Goal: Transaction & Acquisition: Purchase product/service

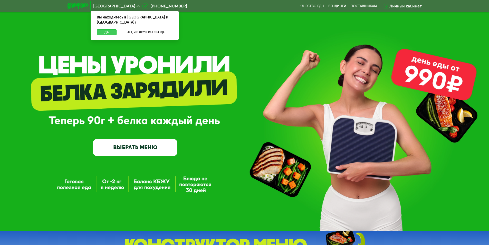
click at [106, 29] on button "Да" at bounding box center [107, 32] width 20 height 6
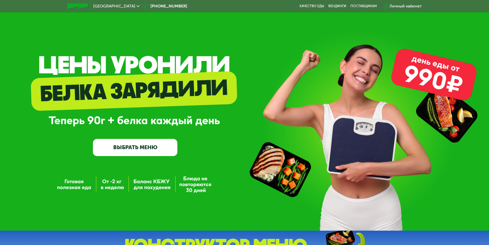
click at [153, 151] on link "ВЫБРАТЬ МЕНЮ" at bounding box center [135, 147] width 84 height 17
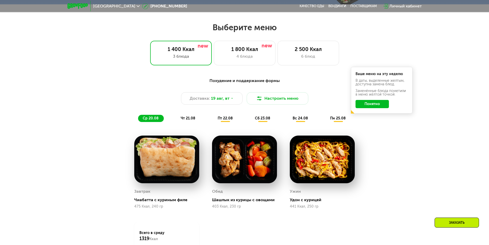
scroll to position [277, 0]
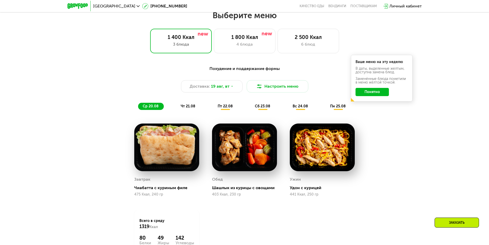
click at [371, 94] on button "Понятно" at bounding box center [371, 92] width 33 height 8
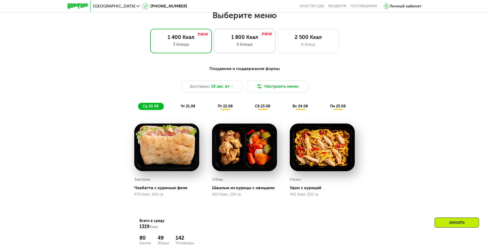
click at [255, 47] on div "4 блюда" at bounding box center [244, 44] width 51 height 6
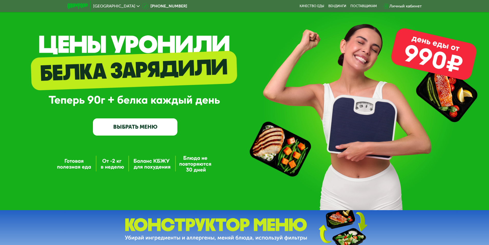
scroll to position [0, 0]
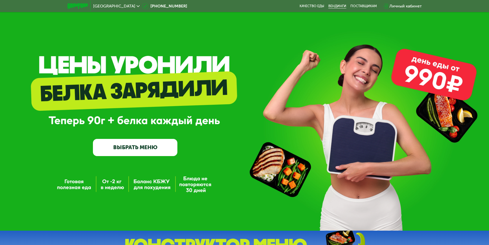
click at [336, 6] on link "Вендинги" at bounding box center [337, 6] width 18 height 4
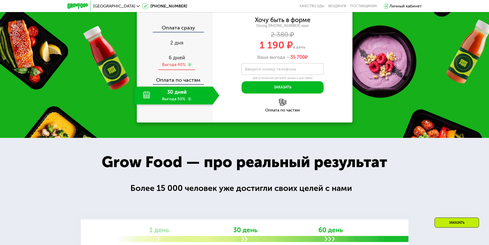
scroll to position [565, 0]
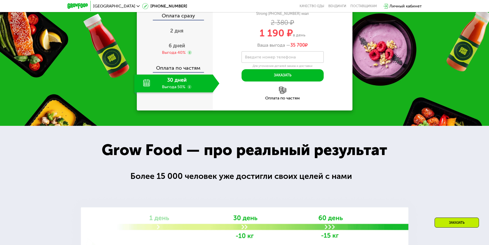
click at [146, 93] on div "30 дней Выгода 50%" at bounding box center [173, 84] width 79 height 18
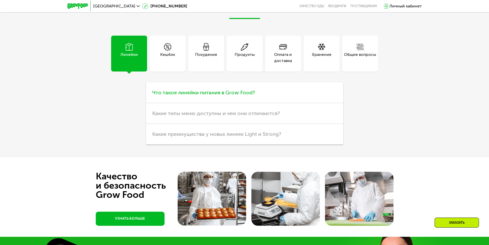
scroll to position [1334, 0]
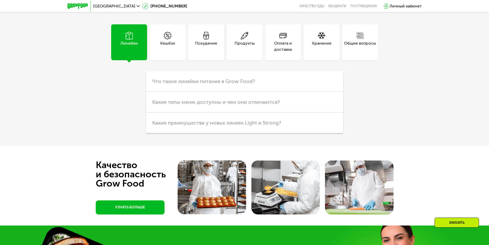
click at [212, 53] on div "Похудение" at bounding box center [206, 46] width 22 height 12
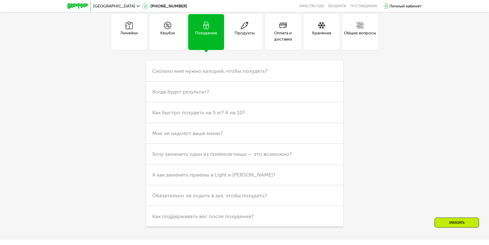
scroll to position [1360, 0]
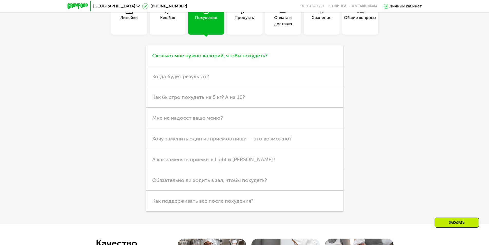
click at [265, 59] on span "Сколько мне нужно калорий, чтобы похудеть?" at bounding box center [209, 56] width 115 height 6
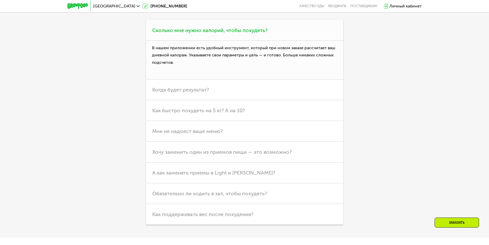
scroll to position [1386, 0]
click at [246, 79] on p "В нашем приложении есть удобный инструмент, который при новом заказе рассчитает…" at bounding box center [244, 60] width 197 height 39
click at [183, 79] on p "В нашем приложении есть удобный инструмент, который при новом заказе рассчитает…" at bounding box center [244, 60] width 197 height 39
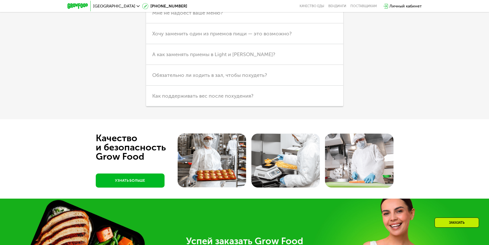
scroll to position [1360, 0]
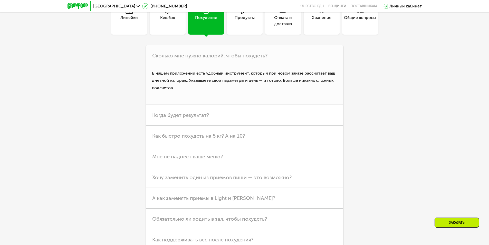
click at [209, 27] on div "Похудение" at bounding box center [206, 21] width 22 height 12
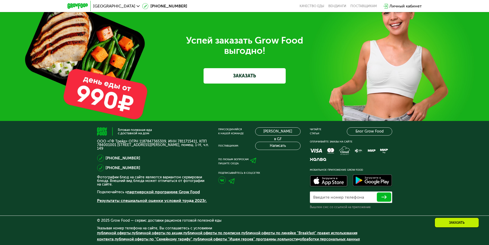
scroll to position [1775, 0]
click at [233, 79] on link "ЗАКАЗАТЬ" at bounding box center [244, 75] width 82 height 15
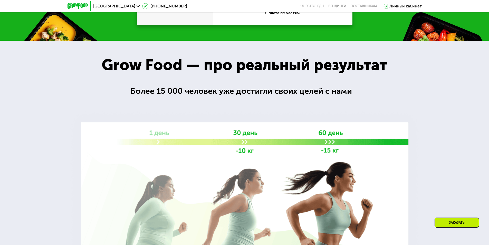
scroll to position [584, 0]
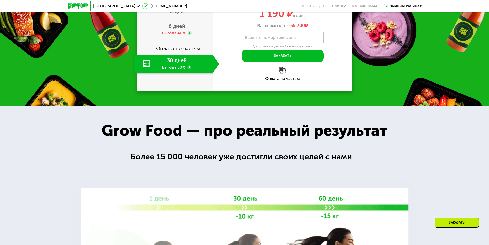
click at [174, 29] on span "6 дней" at bounding box center [177, 26] width 16 height 6
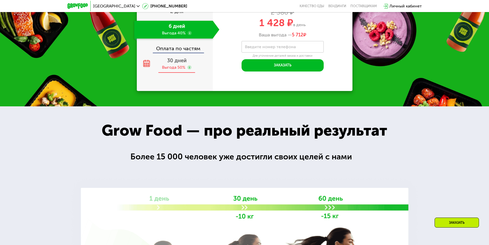
click at [179, 64] on span "30 дней" at bounding box center [177, 60] width 20 height 6
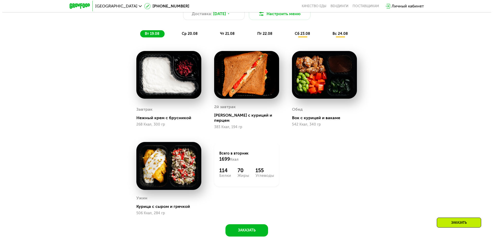
scroll to position [302, 0]
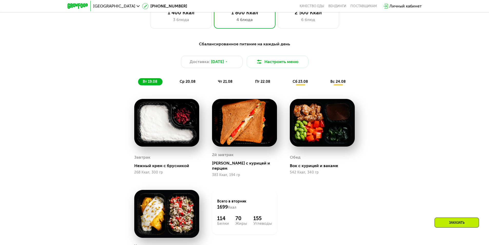
click at [213, 81] on div "ср 20.08" at bounding box center [225, 81] width 24 height 7
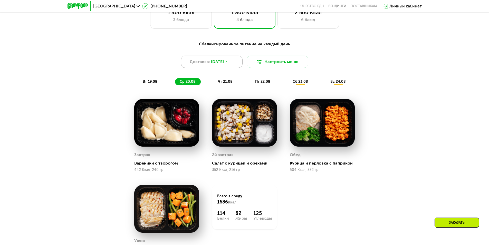
click at [224, 65] on span "[DATE]" at bounding box center [217, 62] width 13 height 6
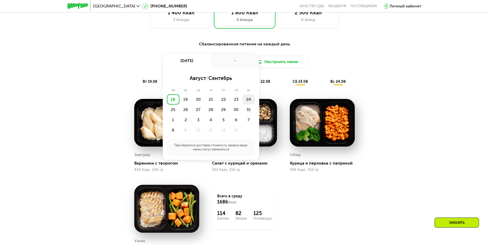
click at [179, 105] on div "24" at bounding box center [173, 110] width 13 height 10
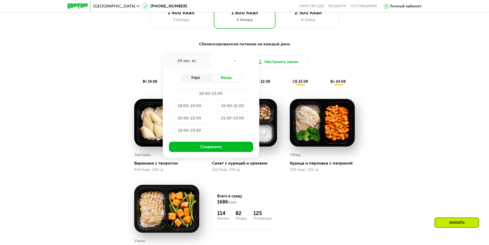
click at [197, 78] on div "Утро" at bounding box center [195, 78] width 31 height 7
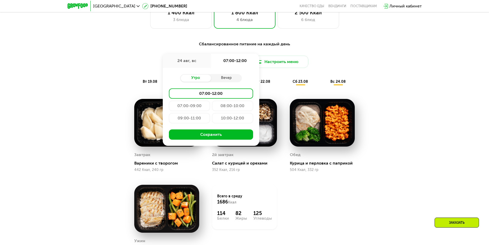
click at [252, 47] on div "Сбалансированное питание на каждый день" at bounding box center [245, 44] width 304 height 6
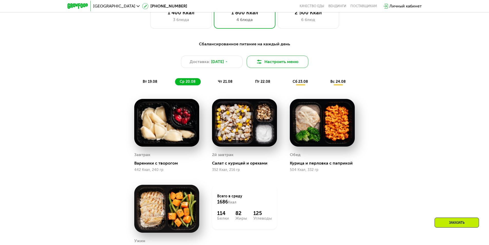
click at [278, 61] on button "Настроить меню" at bounding box center [278, 62] width 62 height 12
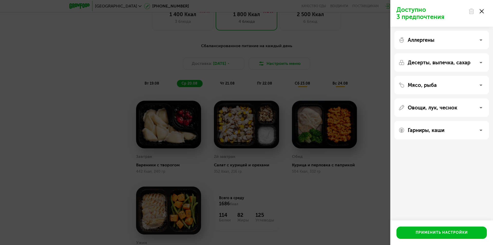
click at [425, 37] on p "Аллергены" at bounding box center [420, 40] width 27 height 6
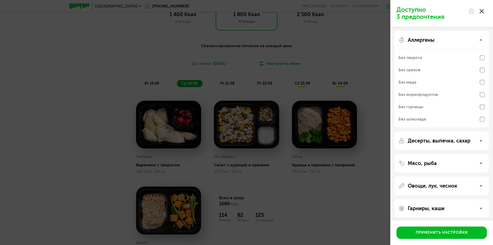
click at [418, 106] on div "Без горчицы" at bounding box center [410, 107] width 25 height 6
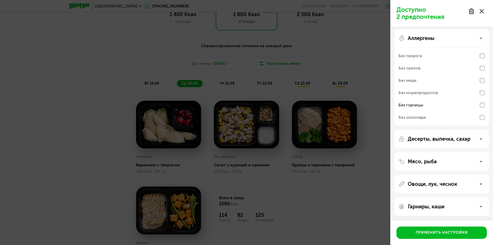
scroll to position [2, 0]
click at [429, 139] on p "Десерты, выпечка, сахар" at bounding box center [438, 138] width 63 height 6
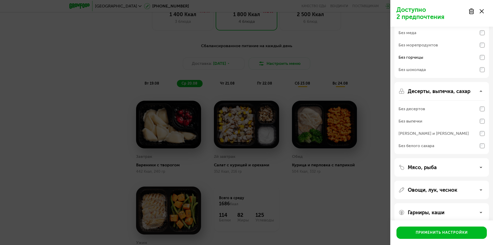
scroll to position [54, 0]
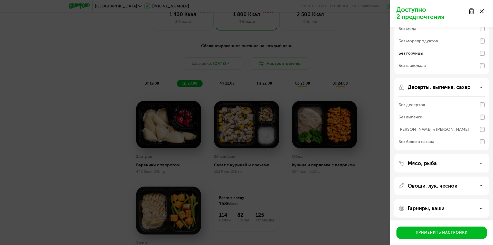
click at [416, 90] on p "Десерты, выпечка, сахар" at bounding box center [438, 87] width 63 height 6
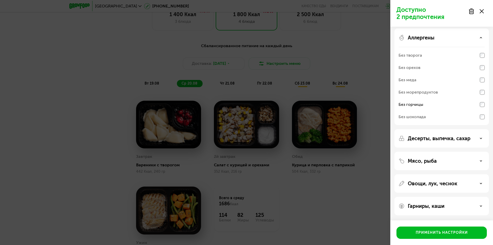
scroll to position [2, 0]
drag, startPoint x: 423, startPoint y: 156, endPoint x: 426, endPoint y: 161, distance: 5.9
click at [426, 174] on div "Мясо, рыба" at bounding box center [441, 183] width 94 height 18
click at [426, 161] on p "Мясо, рыба" at bounding box center [421, 161] width 29 height 6
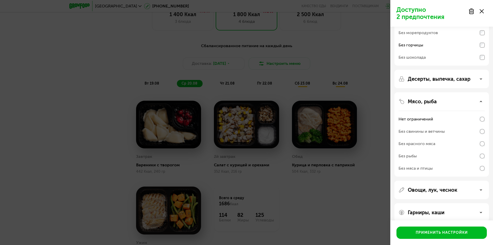
scroll to position [68, 0]
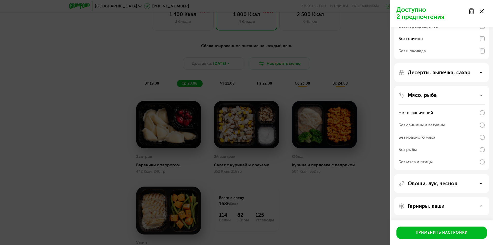
click at [415, 97] on p "Мясо, рыба" at bounding box center [421, 95] width 29 height 6
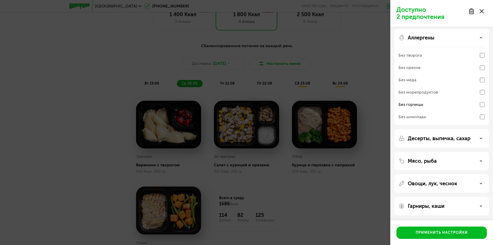
click at [435, 197] on div "Овощи, лук, чеснок" at bounding box center [441, 206] width 94 height 18
click at [430, 181] on p "Овощи, лук, чеснок" at bounding box center [432, 184] width 50 height 6
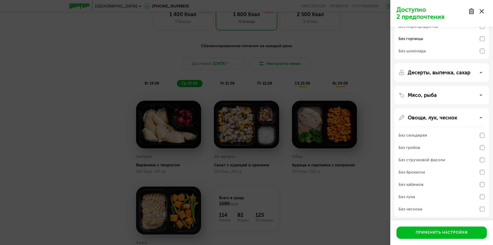
scroll to position [93, 0]
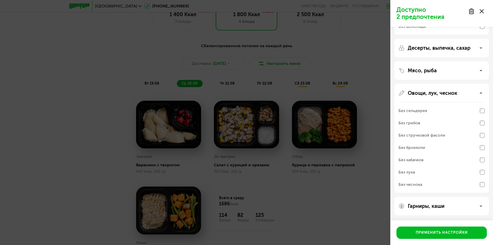
click at [432, 179] on div "Без лука" at bounding box center [441, 185] width 86 height 12
click at [429, 207] on p "Гарниры, каши" at bounding box center [425, 206] width 37 height 6
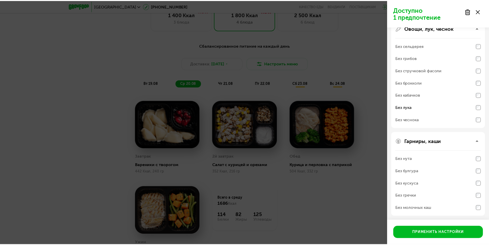
scroll to position [159, 0]
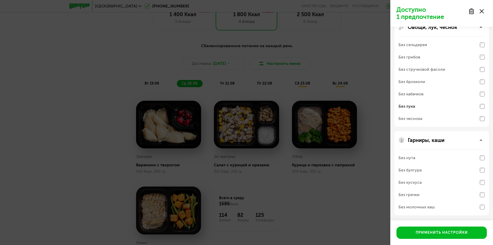
click at [418, 208] on div "Без молочных каш" at bounding box center [416, 207] width 36 height 6
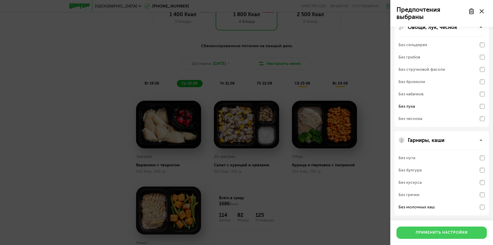
click at [423, 233] on div "Применить настройки" at bounding box center [441, 232] width 52 height 5
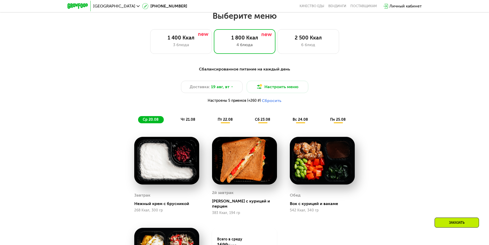
scroll to position [302, 0]
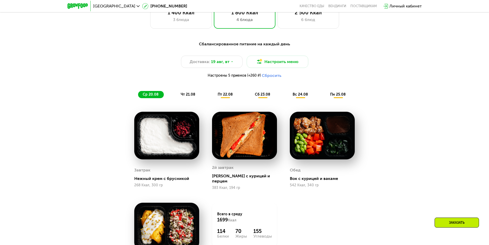
click at [161, 129] on img at bounding box center [166, 136] width 65 height 48
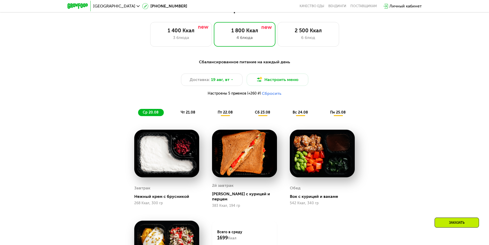
scroll to position [276, 0]
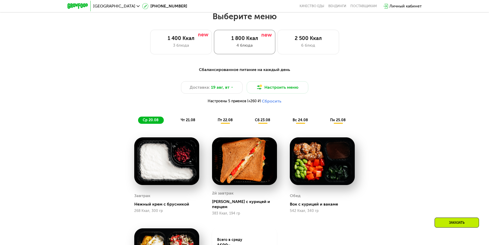
click at [238, 45] on div "4 блюда" at bounding box center [244, 45] width 51 height 6
click at [276, 90] on button "Настроить меню" at bounding box center [278, 87] width 62 height 12
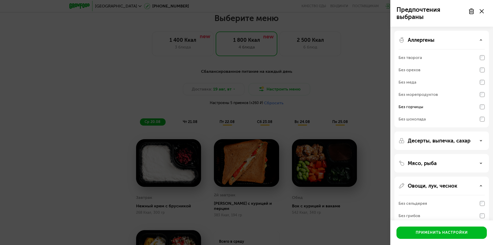
click at [342, 102] on div "Предпочтения выбраны Аллергены Без творога Без орехов Без меда Без морепродукто…" at bounding box center [246, 122] width 493 height 245
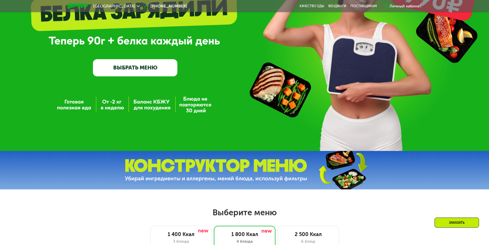
scroll to position [71, 0]
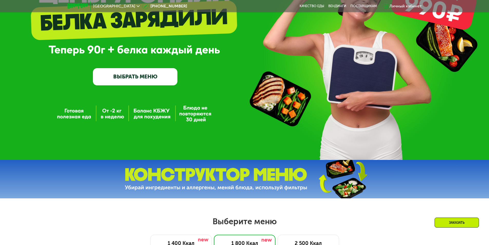
click at [199, 121] on div "GrowFood — доставка правильного питания ВЫБРАТЬ МЕНЮ" at bounding box center [244, 44] width 489 height 231
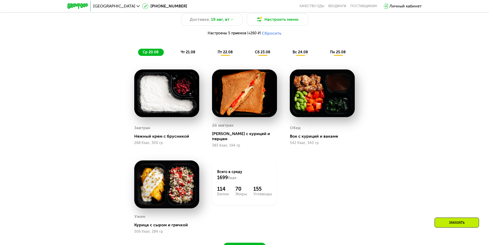
scroll to position [353, 0]
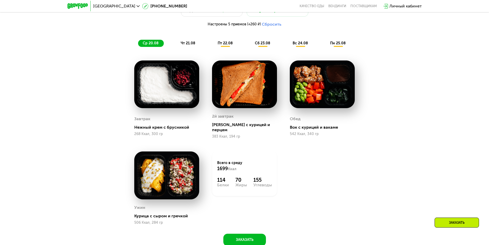
click at [156, 93] on img at bounding box center [166, 85] width 65 height 48
click at [162, 113] on div "Завтрак Нежный крем с брусникой 268 Ккал, 300 гр" at bounding box center [166, 100] width 65 height 79
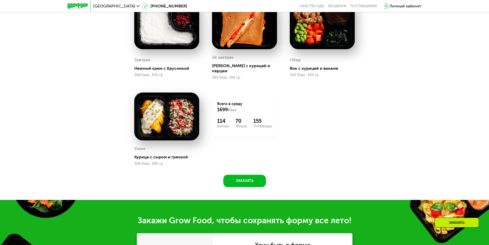
scroll to position [430, 0]
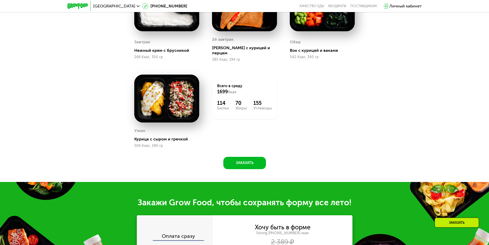
click at [227, 95] on div "Всего в [DATE] 1699 Ккал 114 Белки 70 Жиры 155 Углеводы" at bounding box center [244, 97] width 65 height 45
click at [165, 100] on img at bounding box center [166, 99] width 65 height 48
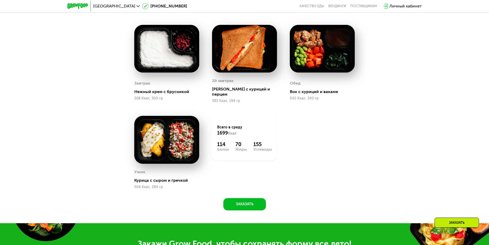
scroll to position [379, 0]
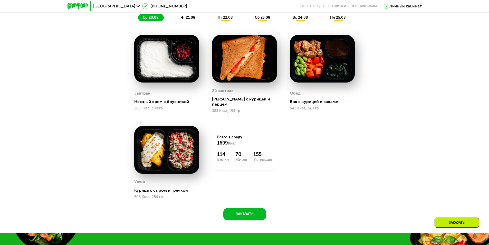
click at [172, 55] on img at bounding box center [166, 59] width 65 height 48
click at [188, 18] on span "чт 21.08" at bounding box center [188, 17] width 15 height 4
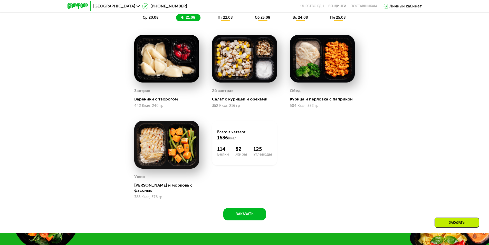
click at [231, 18] on span "пт 22.08" at bounding box center [225, 17] width 15 height 4
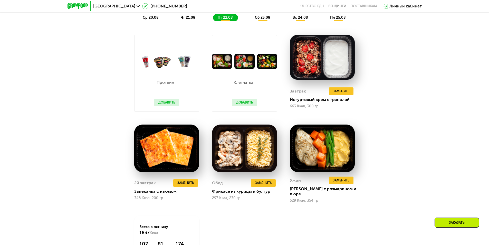
click at [265, 20] on span "сб 23.08" at bounding box center [262, 17] width 15 height 4
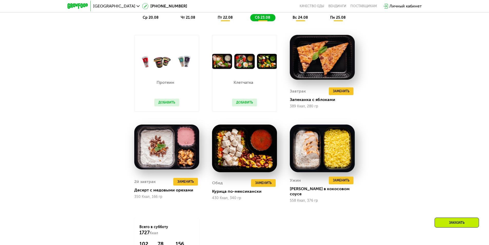
click at [307, 17] on span "вс 24.08" at bounding box center [300, 17] width 15 height 4
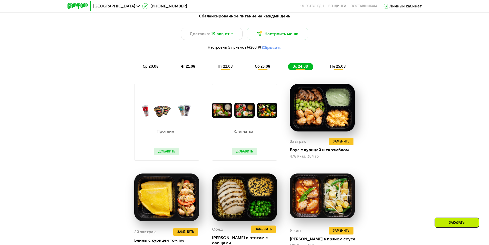
scroll to position [327, 0]
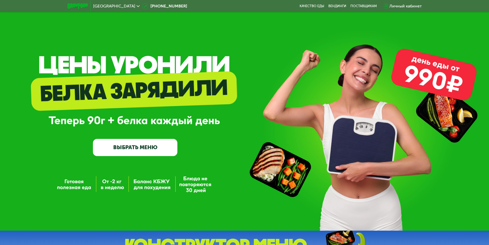
click at [156, 151] on link "ВЫБРАТЬ МЕНЮ" at bounding box center [135, 147] width 84 height 17
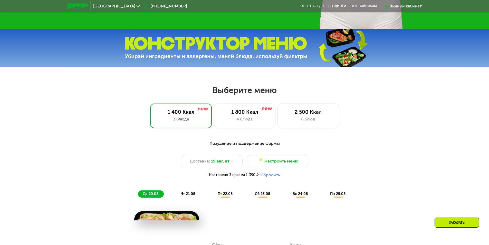
scroll to position [277, 0]
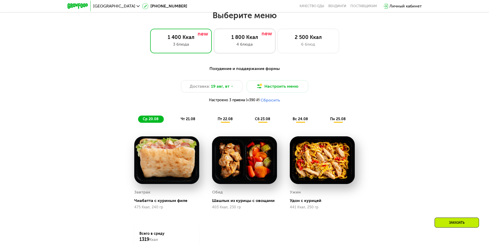
click at [254, 47] on div "4 блюда" at bounding box center [244, 44] width 51 height 6
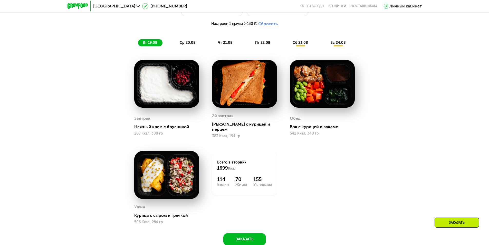
scroll to position [354, 0]
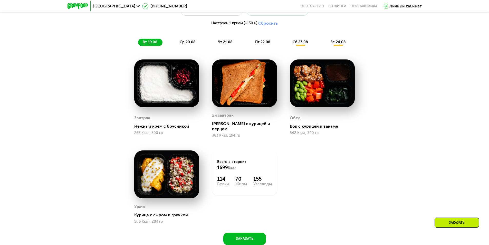
click at [174, 93] on img at bounding box center [166, 84] width 65 height 48
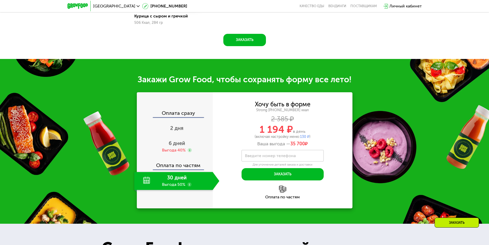
scroll to position [559, 0]
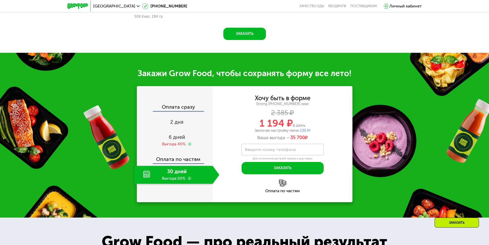
click at [169, 170] on div "30 дней Выгода 50%" at bounding box center [173, 175] width 79 height 18
click at [148, 170] on div "30 дней Выгода 50%" at bounding box center [173, 175] width 79 height 18
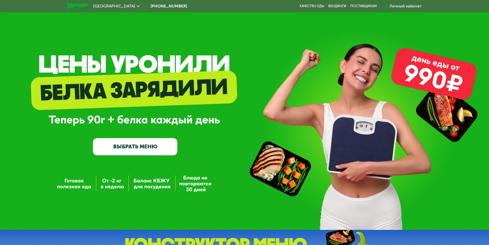
scroll to position [0, 0]
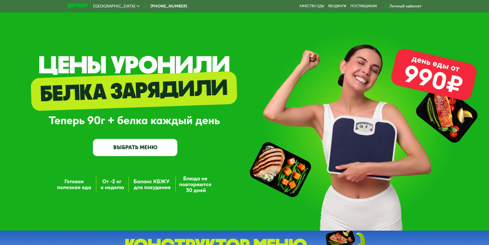
click at [156, 148] on link "ВЫБРАТЬ МЕНЮ" at bounding box center [135, 147] width 84 height 17
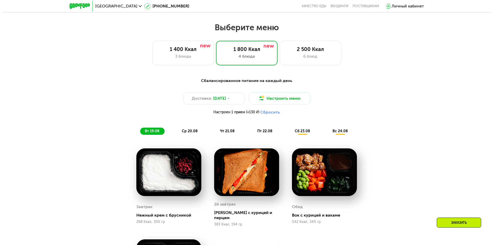
scroll to position [277, 0]
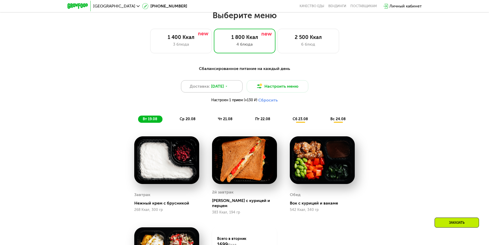
click at [237, 90] on div "Доставка: 18 авг, пн" at bounding box center [212, 86] width 62 height 12
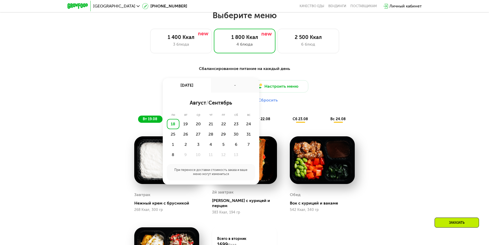
click at [232, 85] on div "-" at bounding box center [235, 85] width 48 height 14
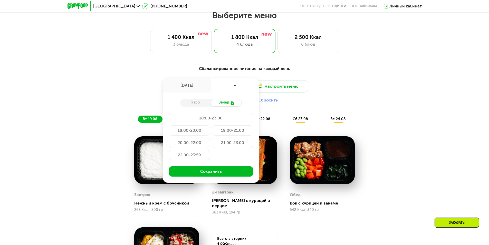
drag, startPoint x: 202, startPoint y: 103, endPoint x: 201, endPoint y: 100, distance: 3.7
click at [202, 103] on div "Утро" at bounding box center [195, 102] width 31 height 7
drag, startPoint x: 298, startPoint y: 70, endPoint x: 301, endPoint y: 71, distance: 2.6
click at [301, 71] on div "Сбалансированное питание на каждый день" at bounding box center [245, 69] width 304 height 6
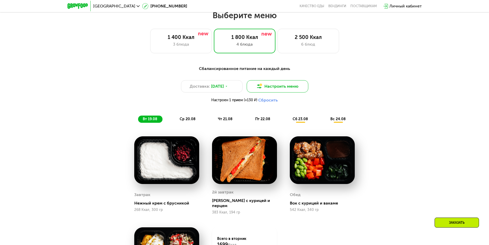
click at [286, 90] on button "Настроить меню" at bounding box center [278, 86] width 62 height 12
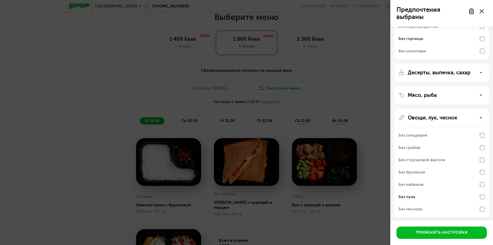
scroll to position [56, 0]
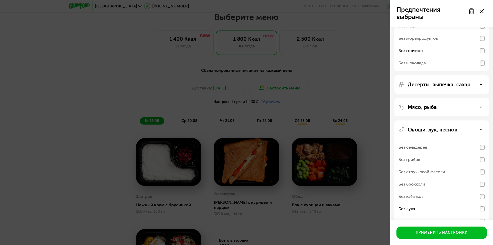
click at [416, 86] on p "Десерты, выпечка, сахар" at bounding box center [438, 85] width 63 height 6
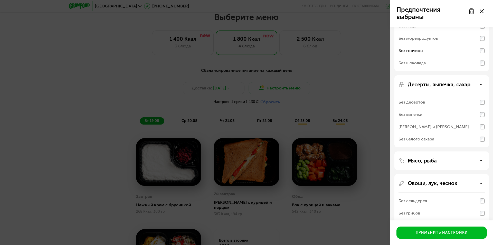
click at [438, 174] on div "Мясо, рыба" at bounding box center [441, 228] width 94 height 109
click at [442, 161] on div "Мясо, рыба" at bounding box center [441, 161] width 86 height 6
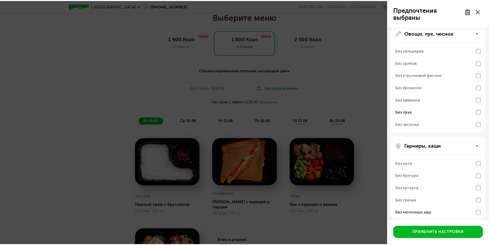
scroll to position [278, 0]
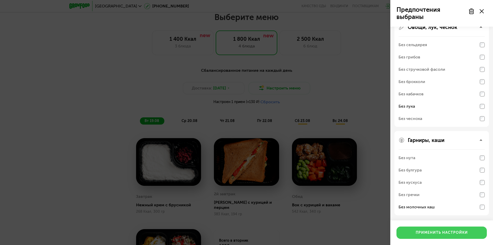
click at [435, 232] on div "Применить настройки" at bounding box center [441, 232] width 52 height 5
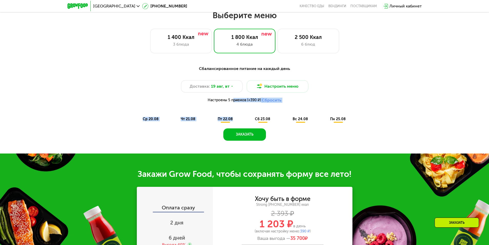
click at [234, 108] on div "Сбалансированное питание на каждый день Доставка: 19 авг, вт Настроить меню Нас…" at bounding box center [245, 94] width 304 height 57
click at [234, 102] on span "Настроены 5 приемов (+390 ₽)" at bounding box center [234, 101] width 53 height 4
click at [239, 101] on span "Настроены 5 приемов (+390 ₽)" at bounding box center [234, 101] width 53 height 4
click at [218, 102] on span "Настроены 5 приемов (+390 ₽)" at bounding box center [234, 101] width 53 height 4
click at [231, 102] on span "Настроены 5 приемов (+390 ₽)" at bounding box center [234, 101] width 53 height 4
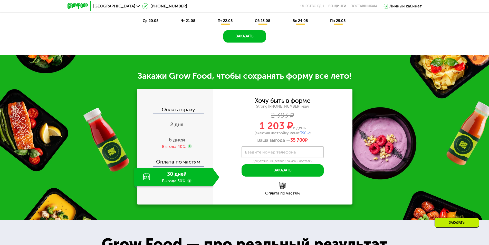
scroll to position [380, 0]
